Goal: Navigation & Orientation: Find specific page/section

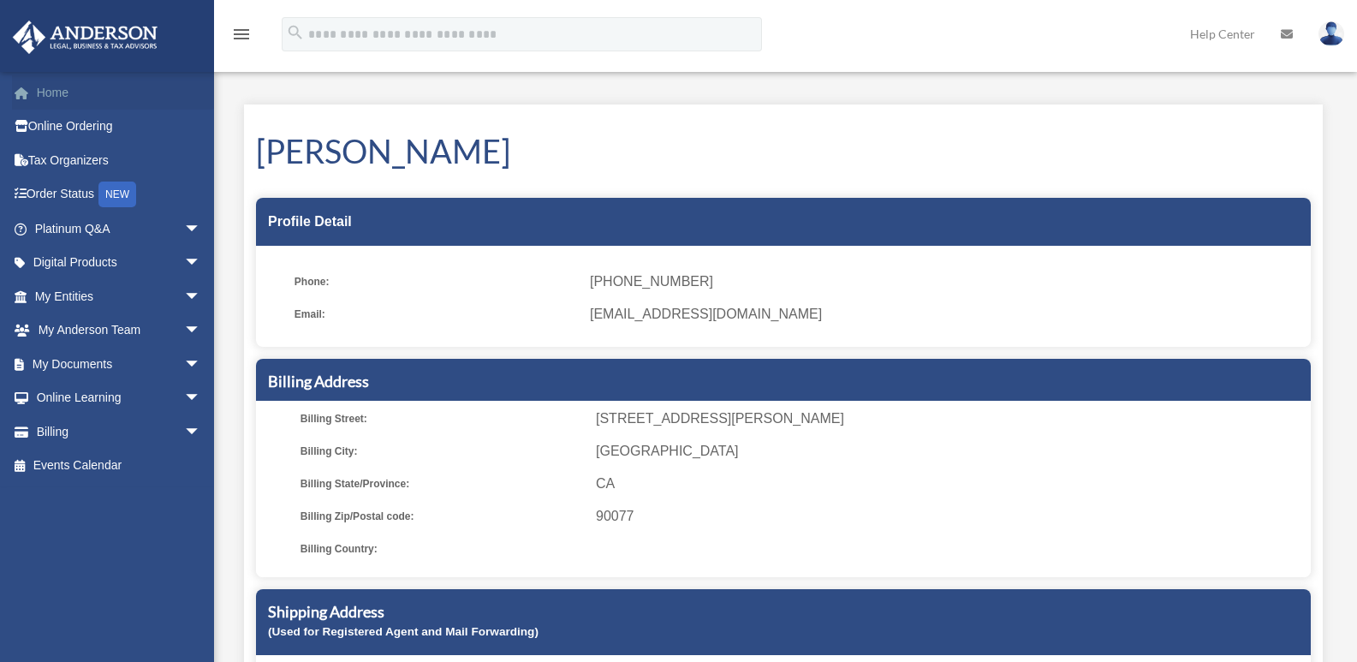
click at [51, 88] on link "Home" at bounding box center [119, 92] width 215 height 34
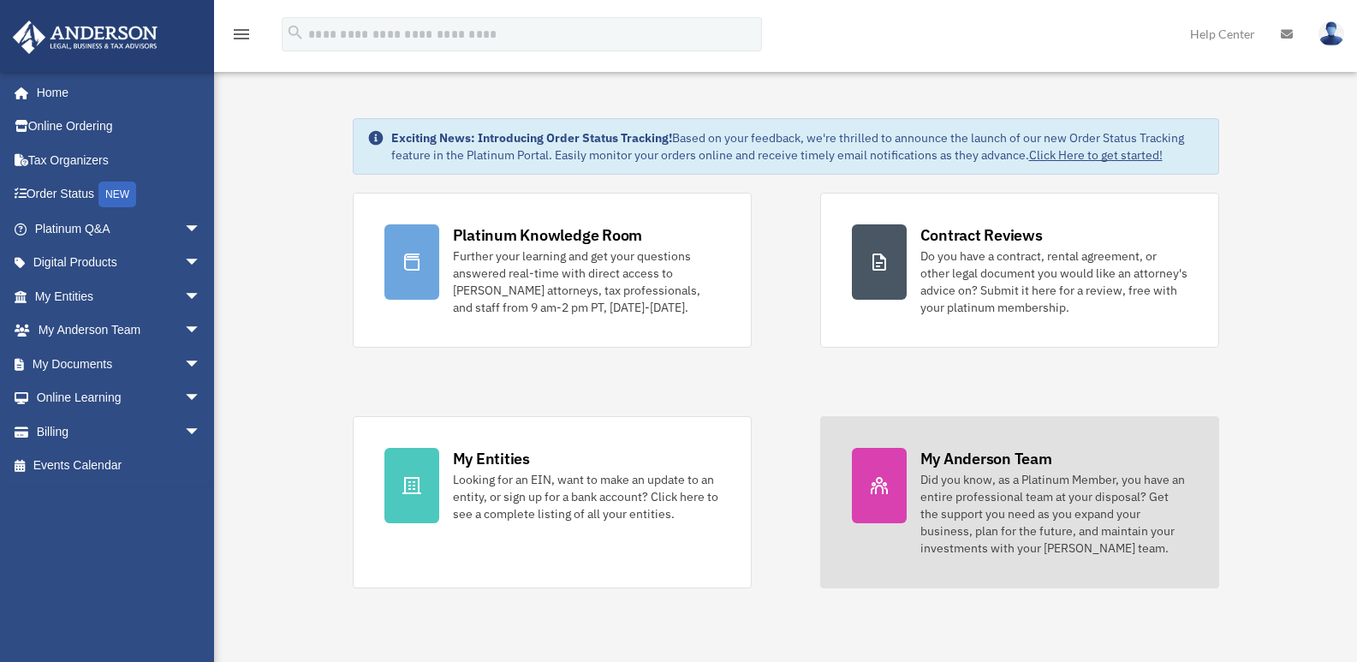
click at [1011, 473] on div "Did you know, as a Platinum Member, you have an entire professional team at you…" at bounding box center [1053, 514] width 267 height 86
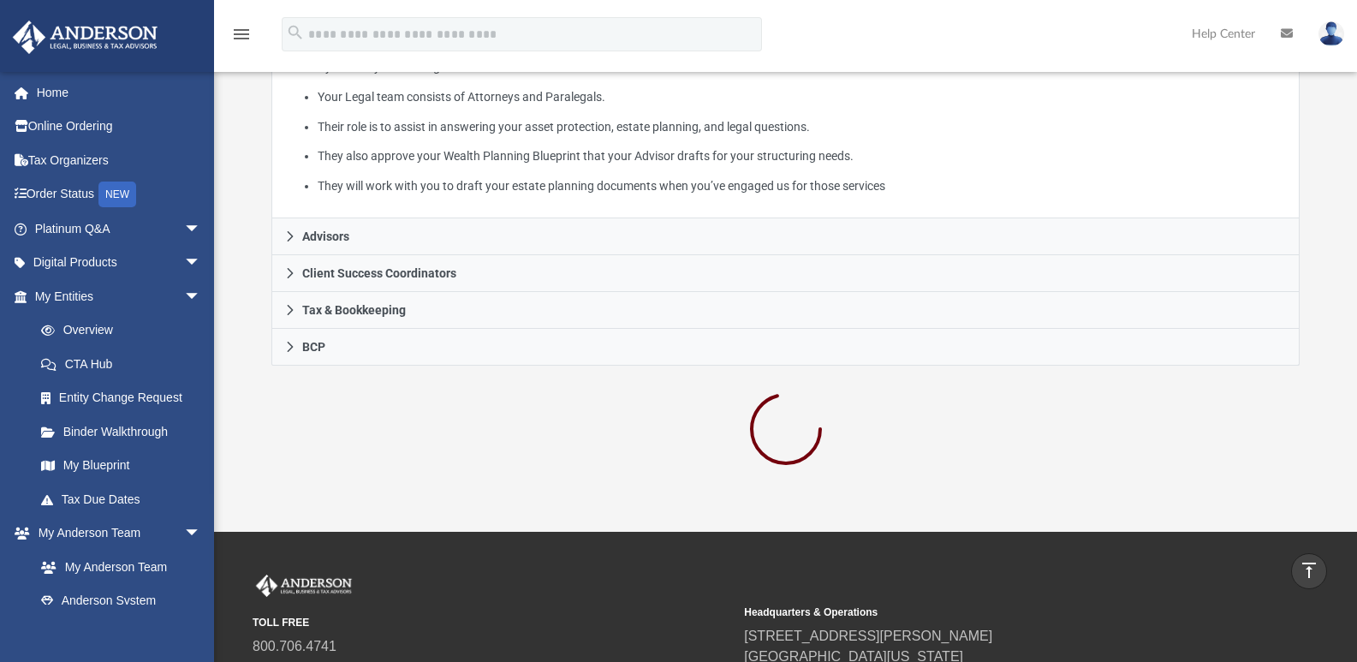
scroll to position [257, 0]
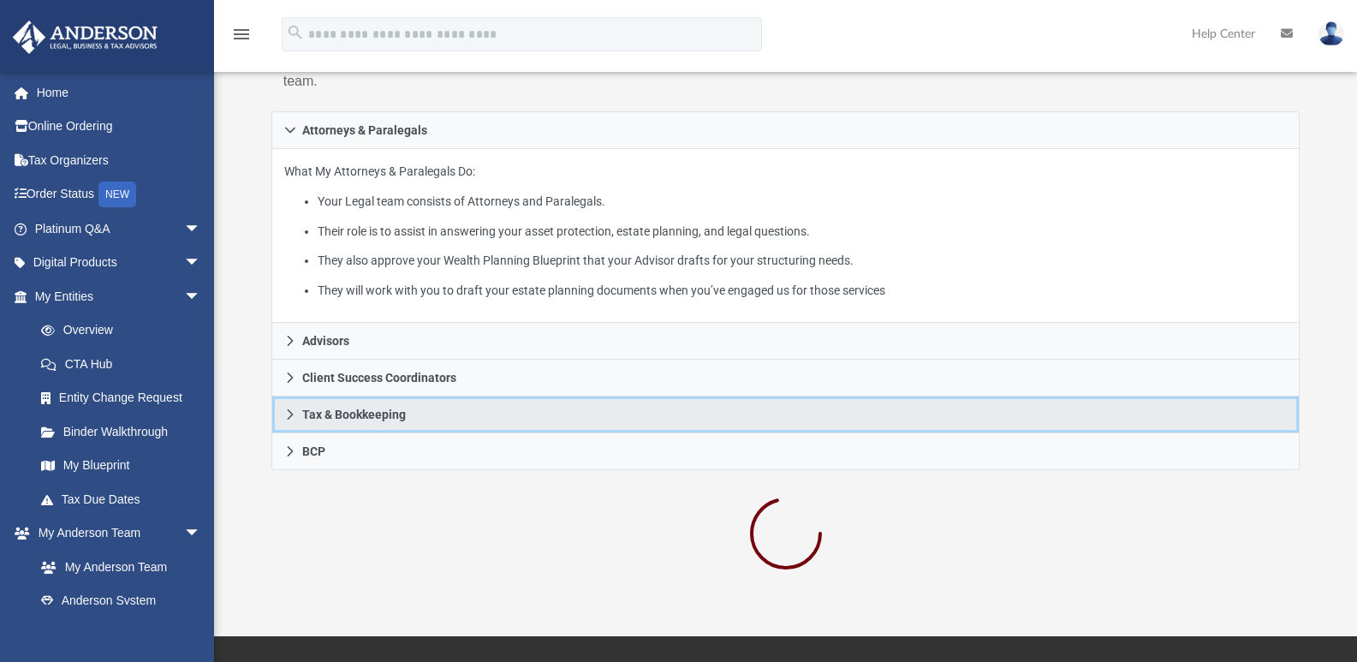
click at [359, 411] on span "Tax & Bookkeeping" at bounding box center [354, 414] width 104 height 12
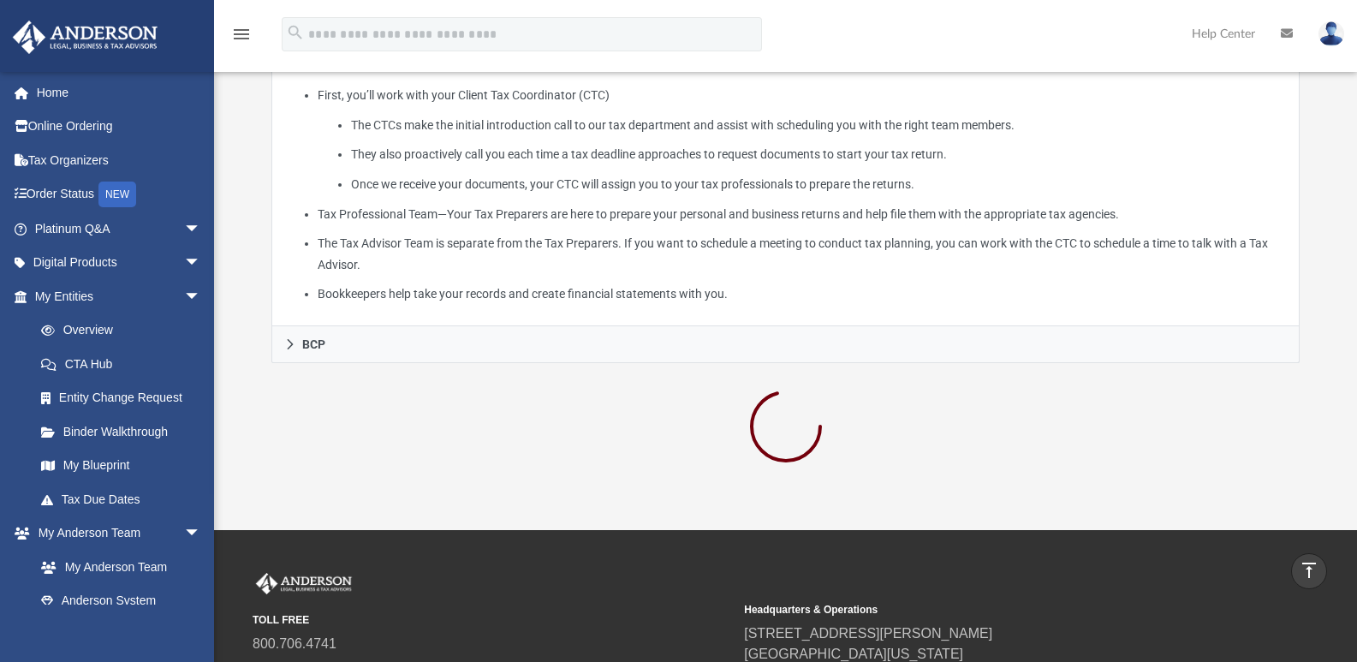
scroll to position [514, 0]
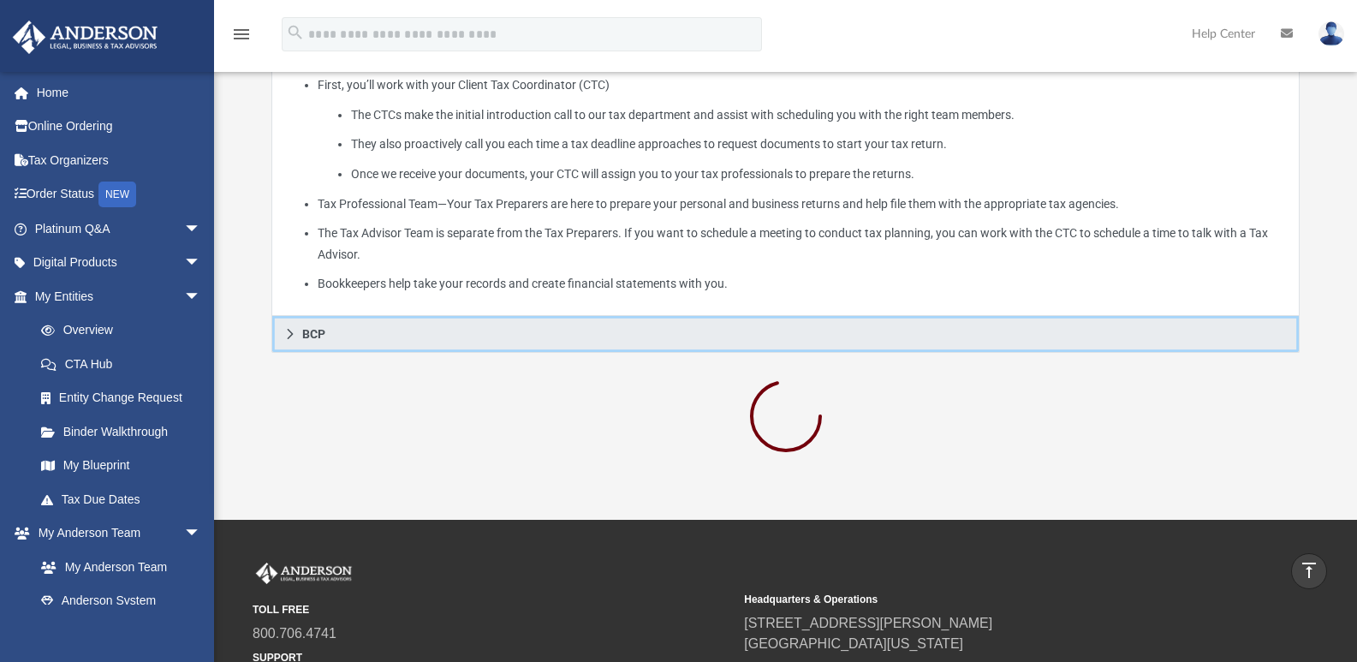
click at [309, 330] on span "BCP" at bounding box center [313, 334] width 23 height 12
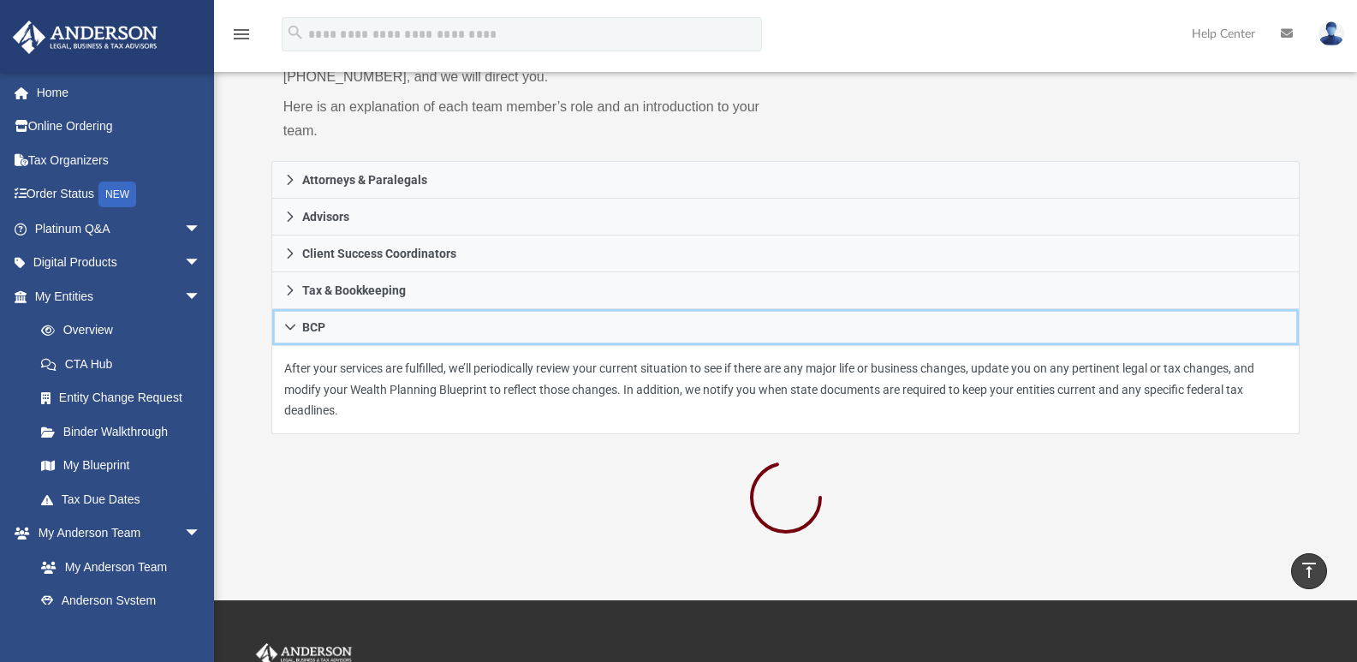
scroll to position [110, 0]
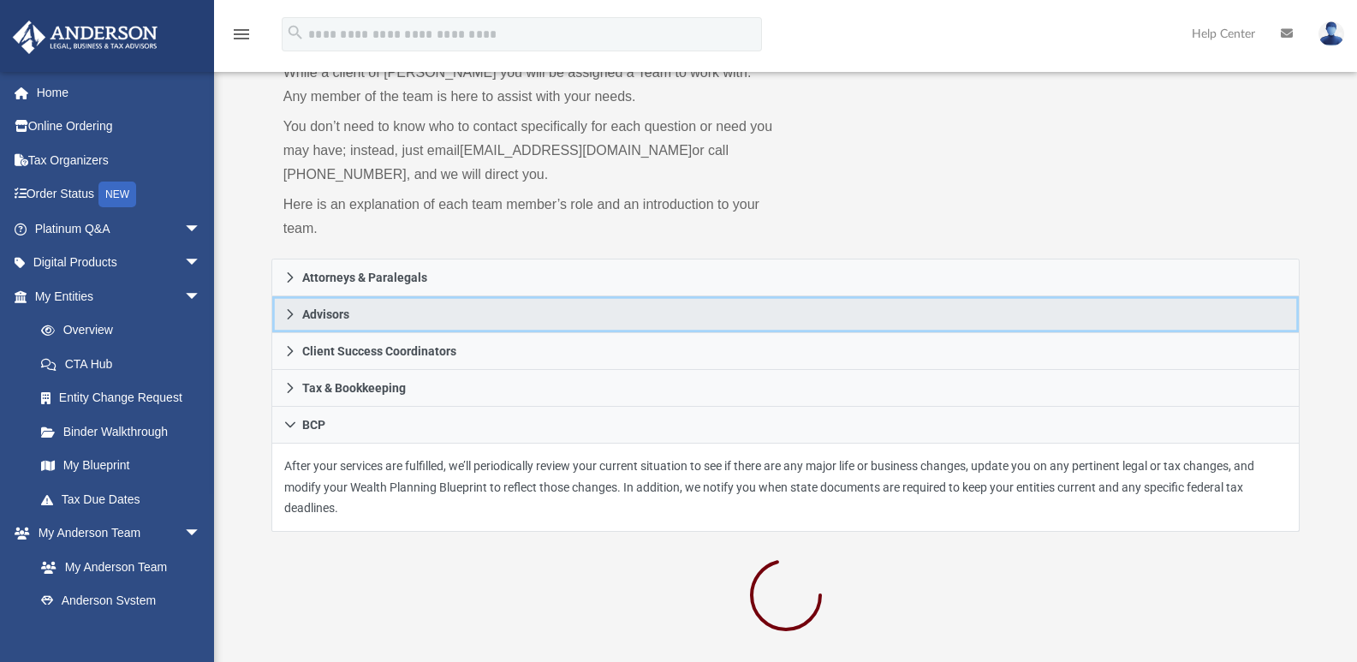
click at [290, 314] on icon at bounding box center [290, 314] width 12 height 12
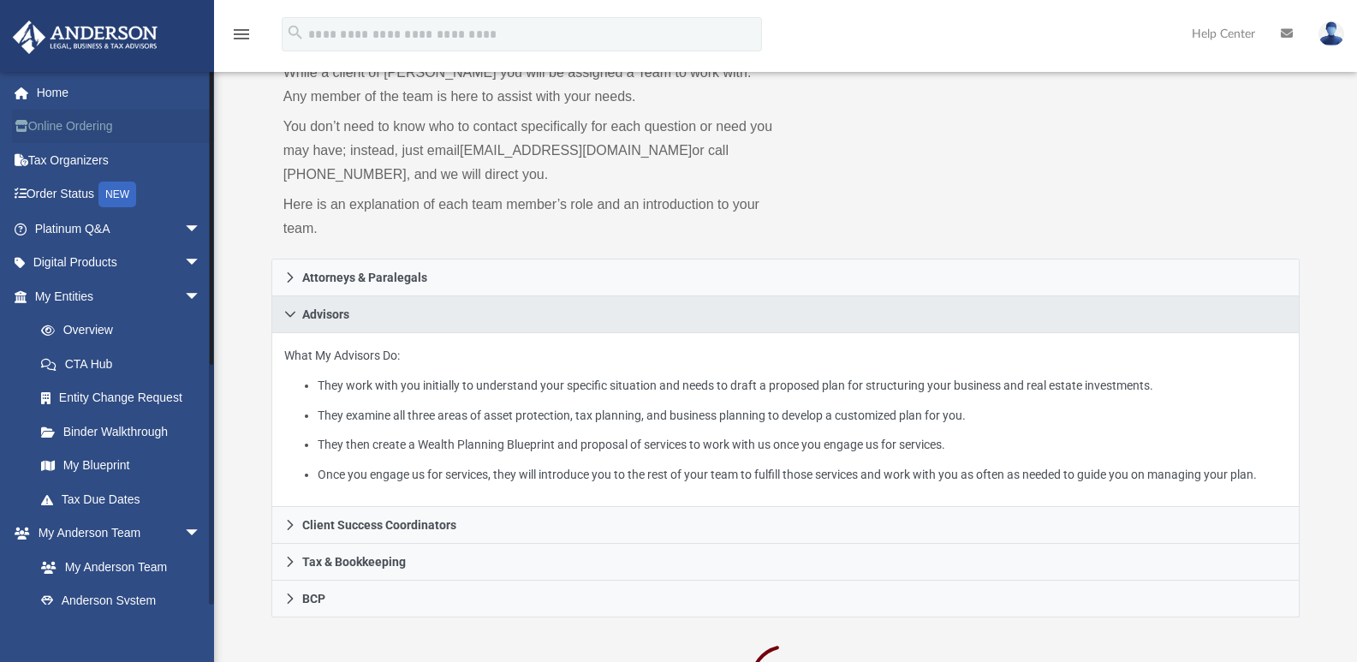
click at [58, 126] on link "Online Ordering" at bounding box center [119, 127] width 215 height 34
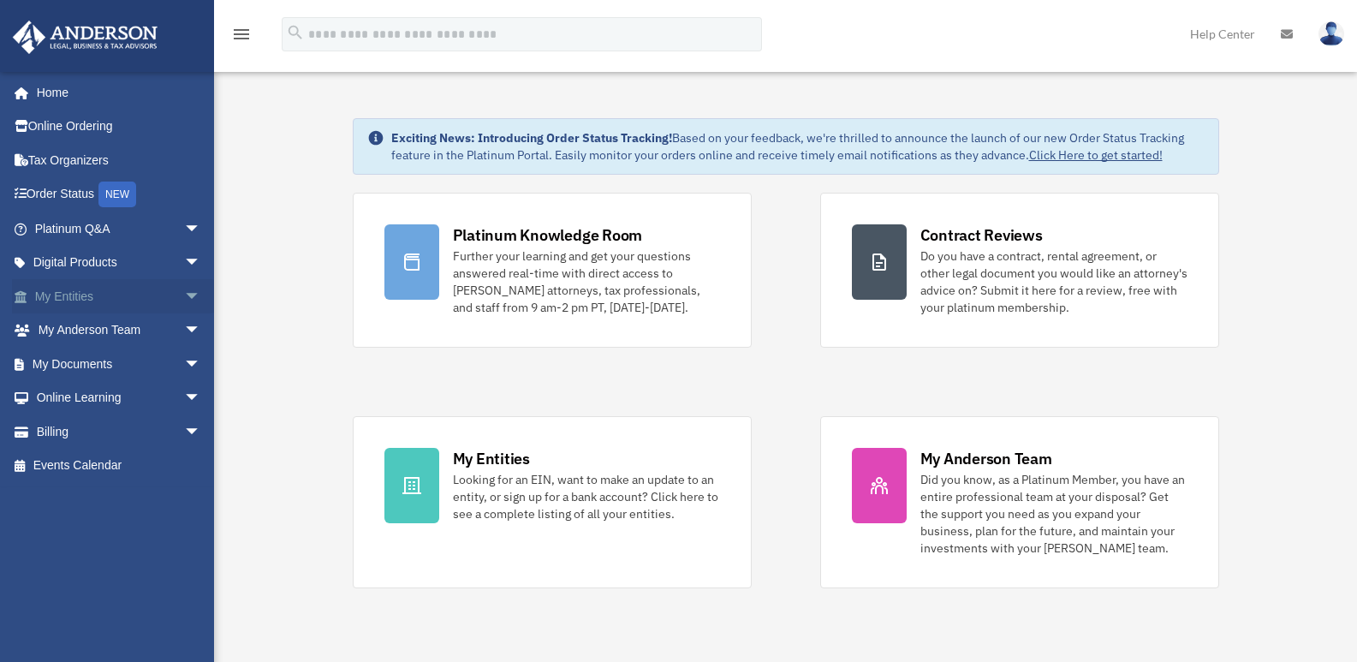
click at [67, 295] on link "My Entities arrow_drop_down" at bounding box center [119, 296] width 215 height 34
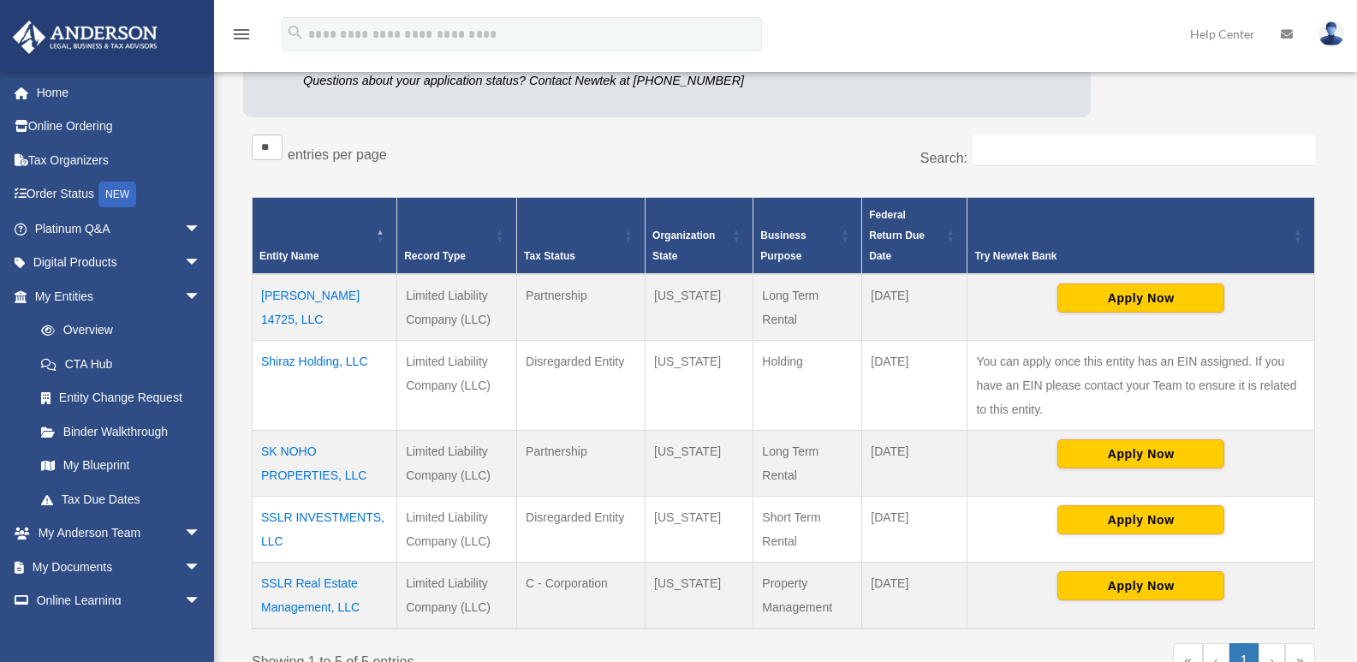
scroll to position [257, 0]
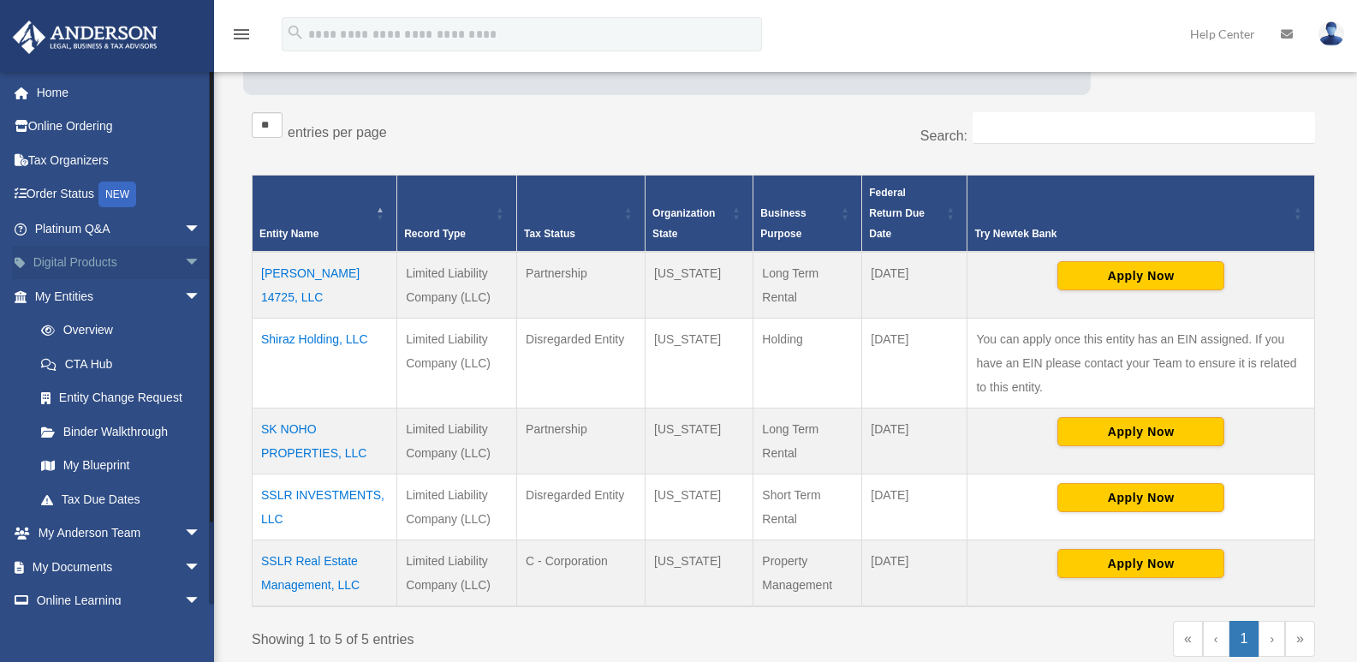
click at [71, 259] on link "Digital Products arrow_drop_down" at bounding box center [119, 263] width 215 height 34
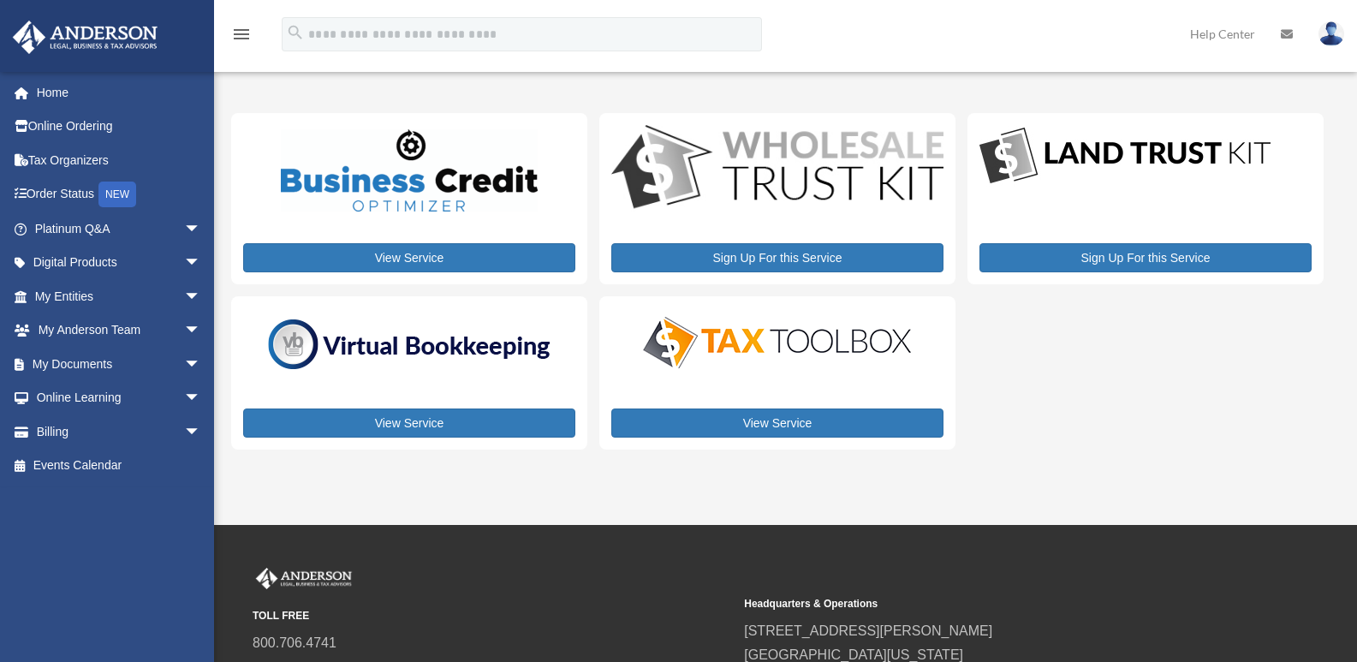
click at [433, 180] on img at bounding box center [409, 170] width 257 height 82
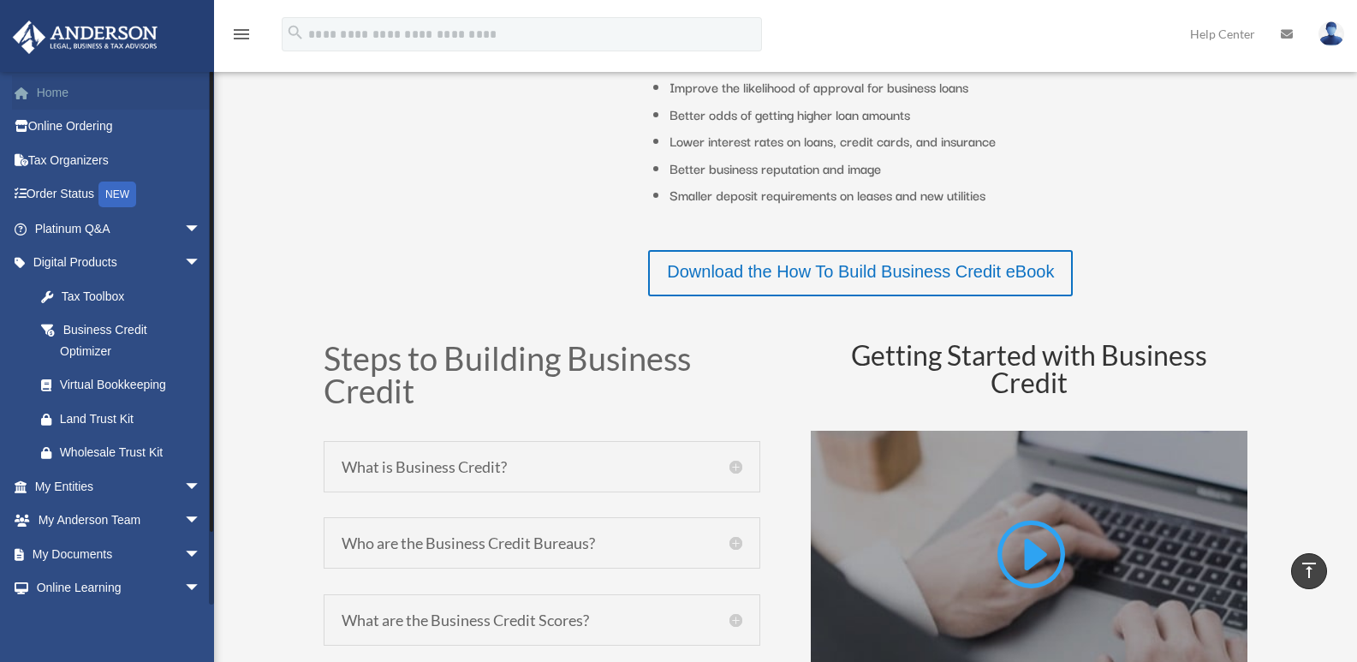
scroll to position [514, 0]
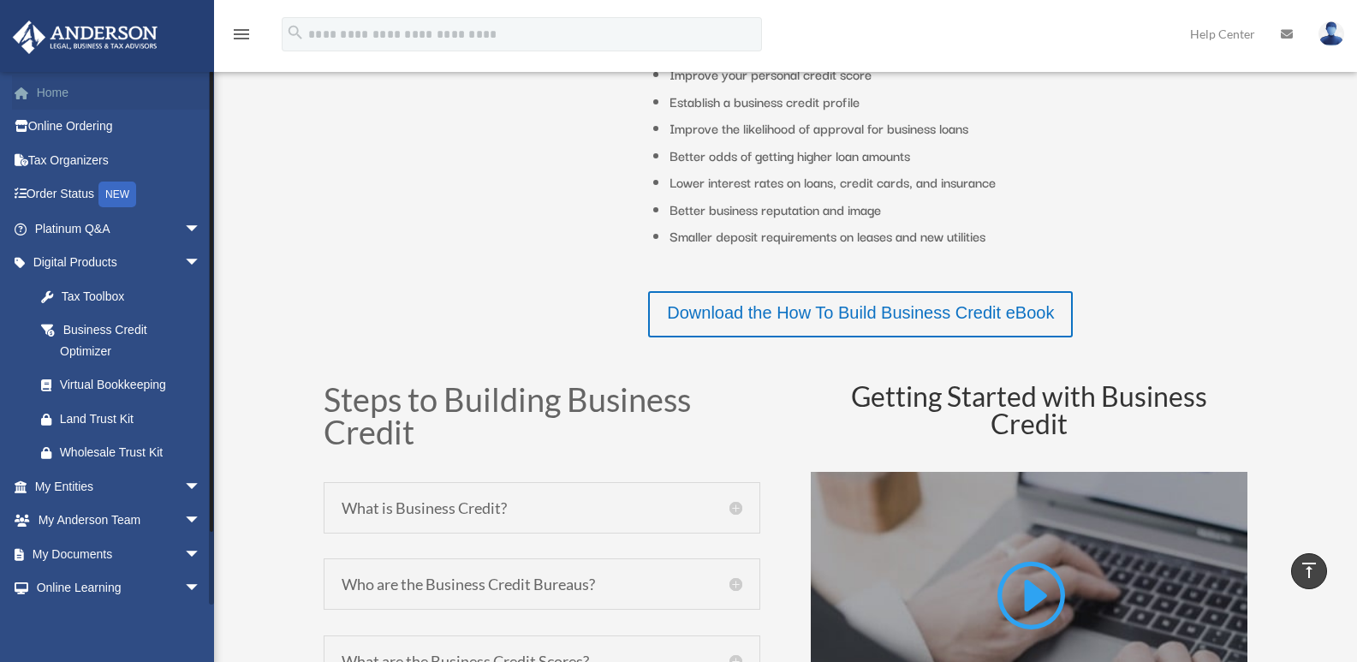
click at [55, 94] on link "Home" at bounding box center [119, 92] width 215 height 34
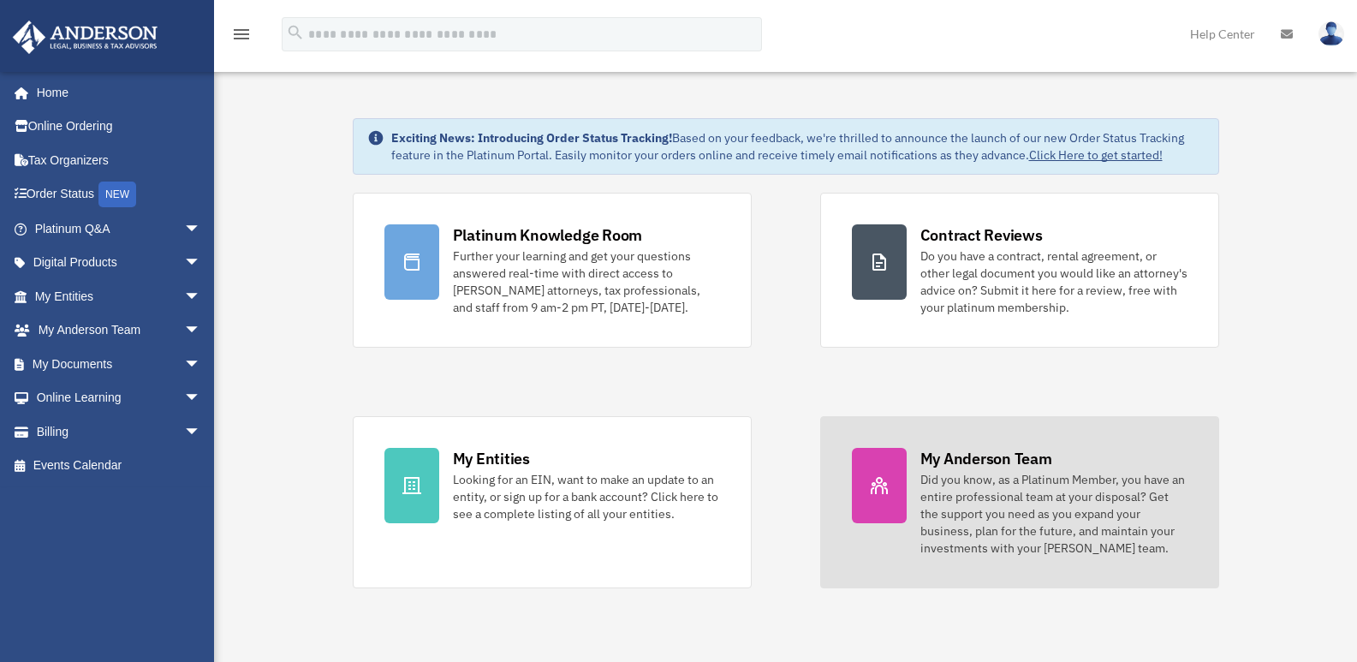
click at [1027, 516] on div "Did you know, as a Platinum Member, you have an entire professional team at you…" at bounding box center [1053, 514] width 267 height 86
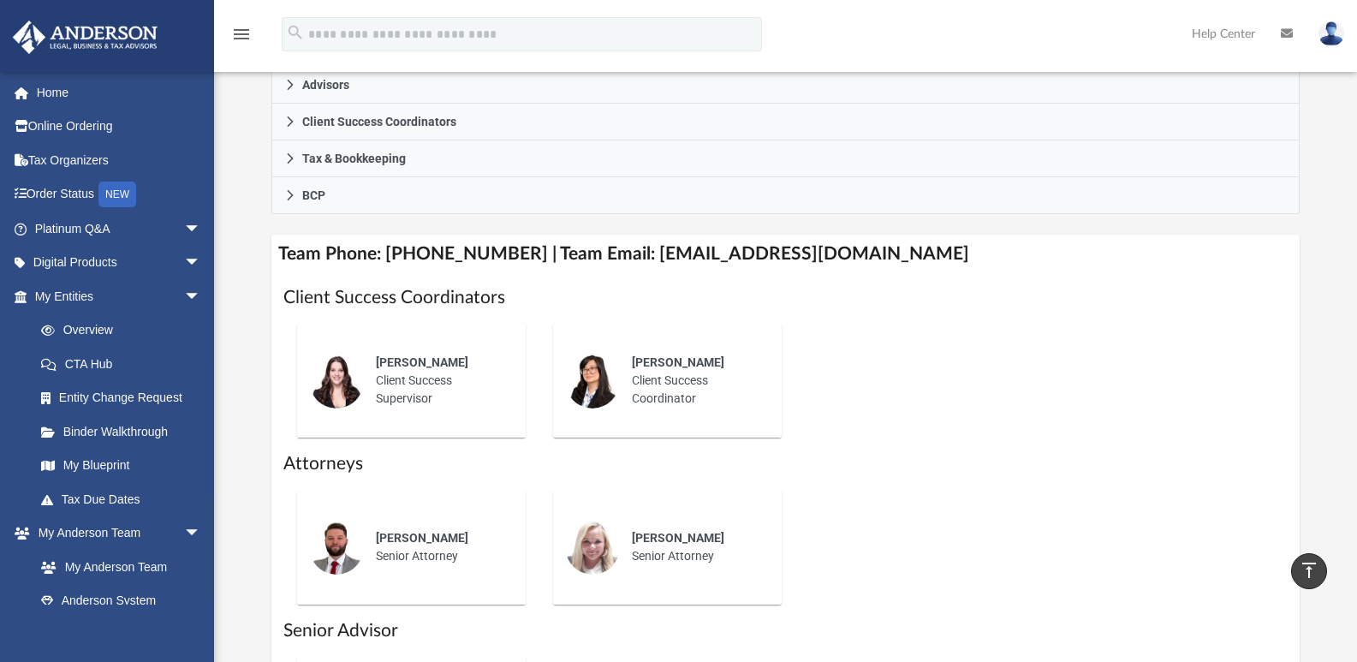
scroll to position [514, 0]
